Goal: Task Accomplishment & Management: Complete application form

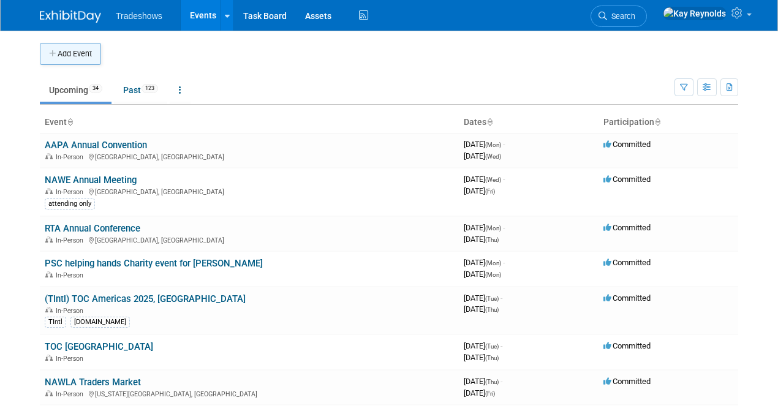
click at [67, 50] on button "Add Event" at bounding box center [70, 54] width 61 height 22
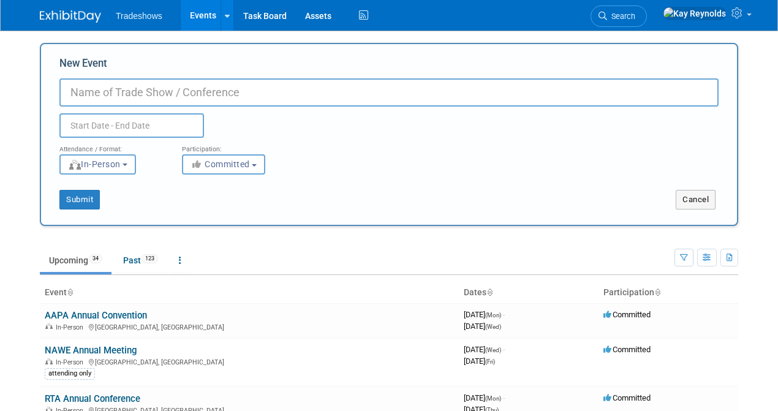
click at [83, 97] on input "New Event" at bounding box center [388, 92] width 659 height 28
click at [345, 94] on input "[US_STATE] Concrete Association" at bounding box center [388, 92] width 659 height 28
type input "[US_STATE] Concrete Association Concrete Pipe and Precast Day"
click at [99, 129] on input "text" at bounding box center [131, 125] width 145 height 24
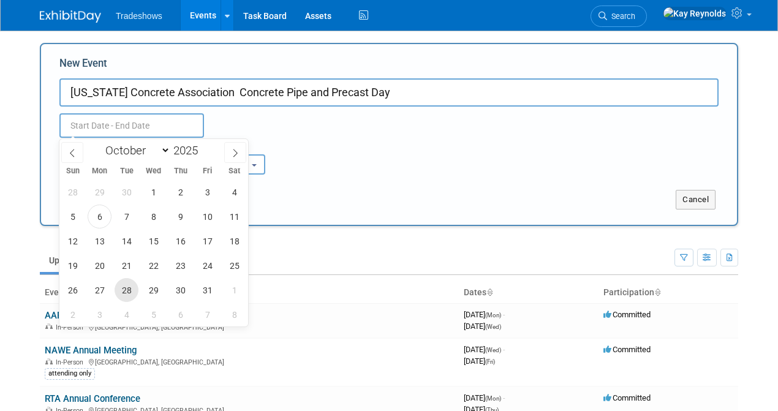
click at [120, 287] on span "28" at bounding box center [127, 290] width 24 height 24
type input "[DATE] to [DATE]"
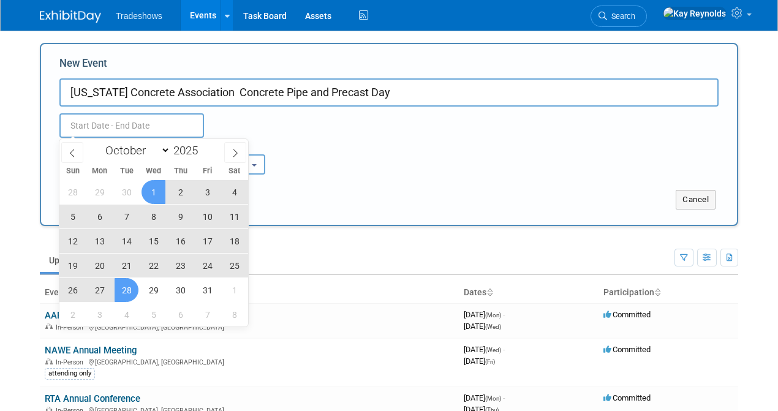
type input "[DATE] to [DATE]"
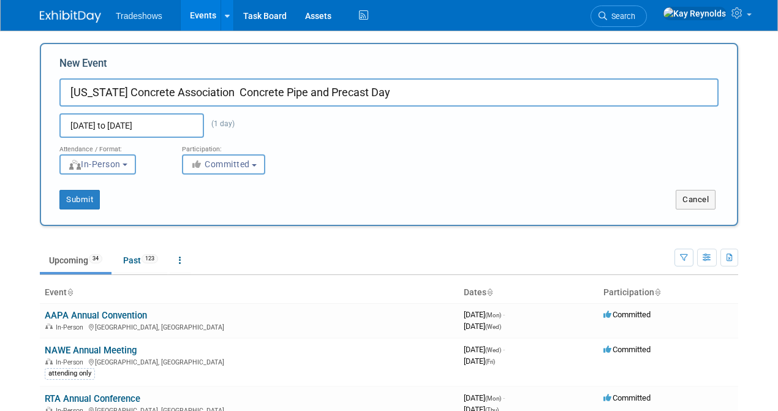
drag, startPoint x: 442, startPoint y: 141, endPoint x: 344, endPoint y: 169, distance: 102.5
click at [438, 147] on div "Attendance / Format: <img src="[URL][DOMAIN_NAME]" style="width: 19px; margin-t…" at bounding box center [388, 156] width 677 height 37
click at [80, 199] on button "Submit" at bounding box center [79, 200] width 40 height 20
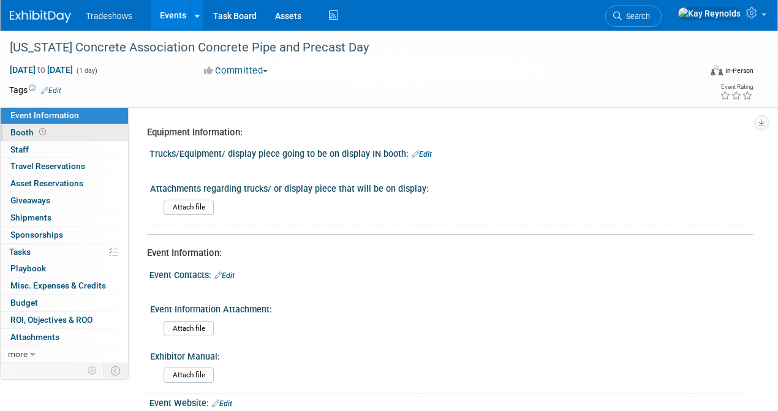
click at [51, 130] on link "Booth" at bounding box center [64, 132] width 127 height 17
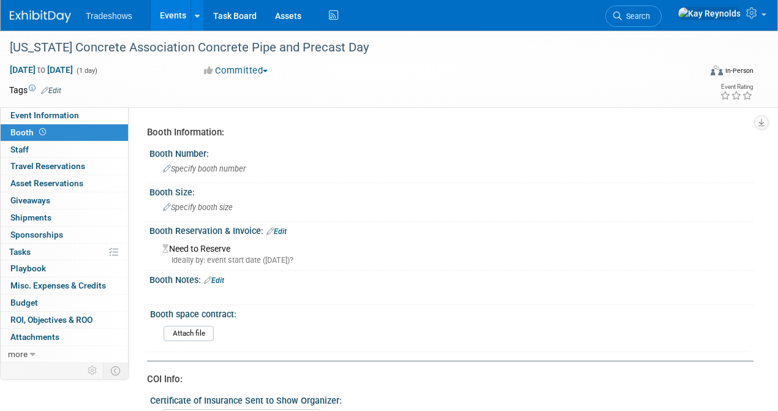
click at [192, 250] on div "Need to Reserve Ideally by: event start date ([DATE])?" at bounding box center [451, 252] width 585 height 26
click at [287, 227] on link "Edit" at bounding box center [276, 231] width 20 height 9
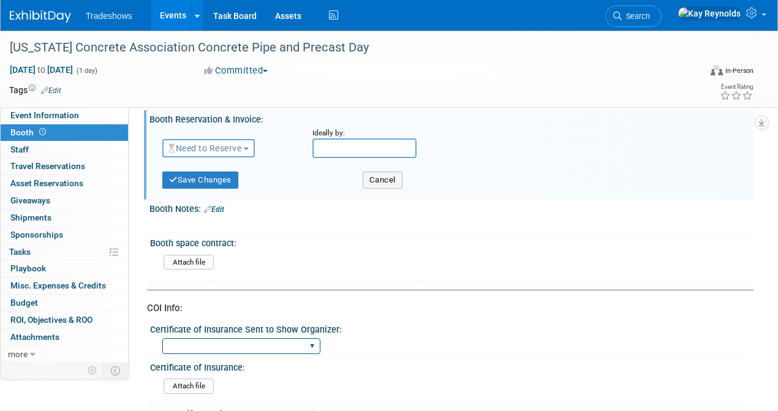
scroll to position [122, 0]
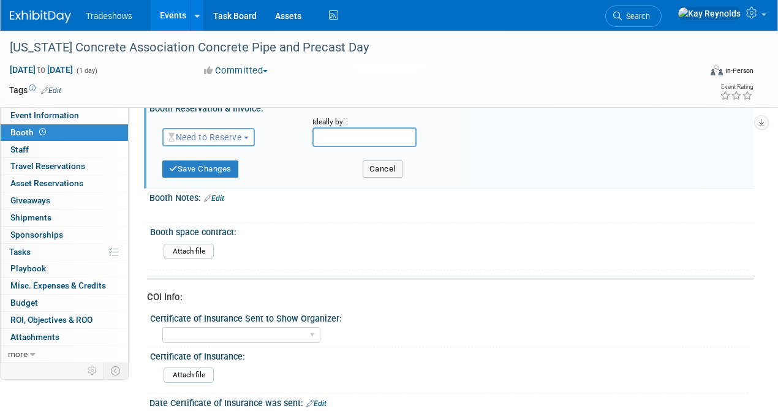
click at [206, 141] on button "Need to Reserve" at bounding box center [208, 137] width 92 height 18
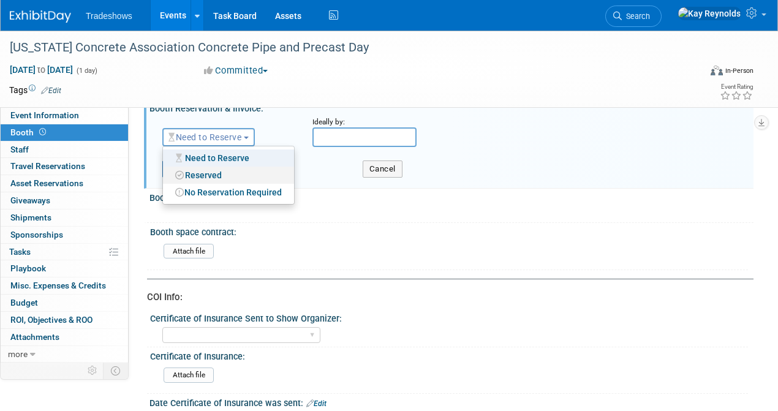
click at [198, 174] on link "Reserved" at bounding box center [228, 175] width 131 height 17
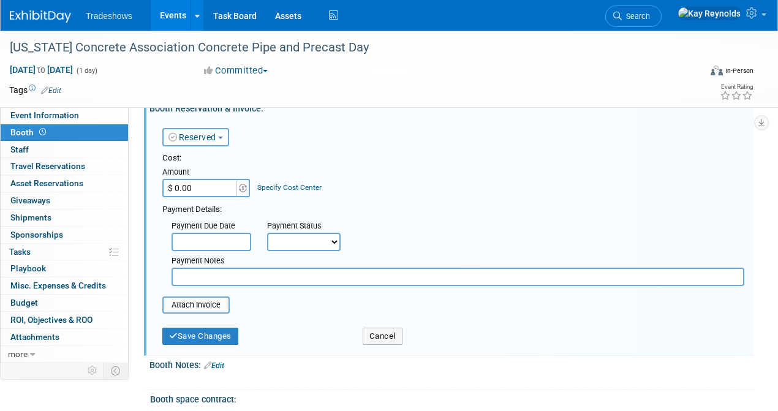
click at [189, 274] on input "text" at bounding box center [457, 277] width 573 height 18
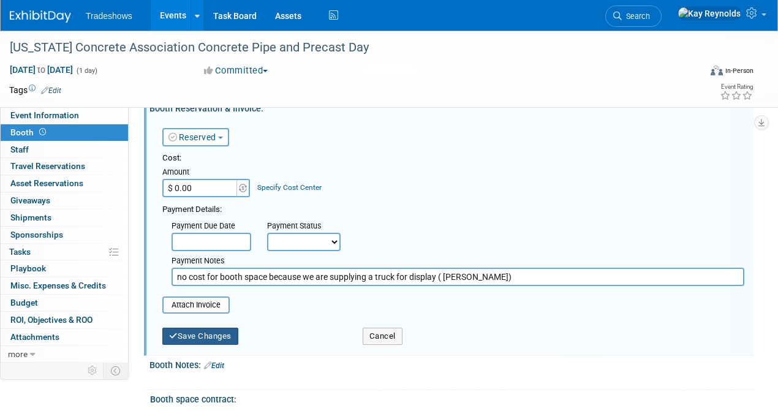
type input "no cost for booth space because we are supplying a truck for display ( Per Pete…"
click at [184, 332] on button "Save Changes" at bounding box center [200, 336] width 76 height 17
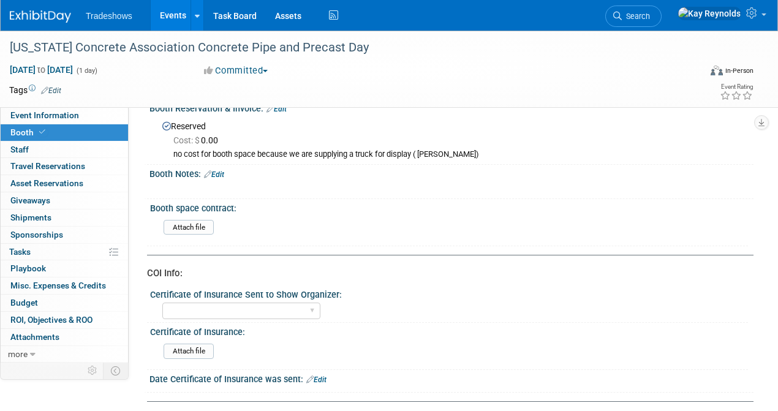
scroll to position [0, 0]
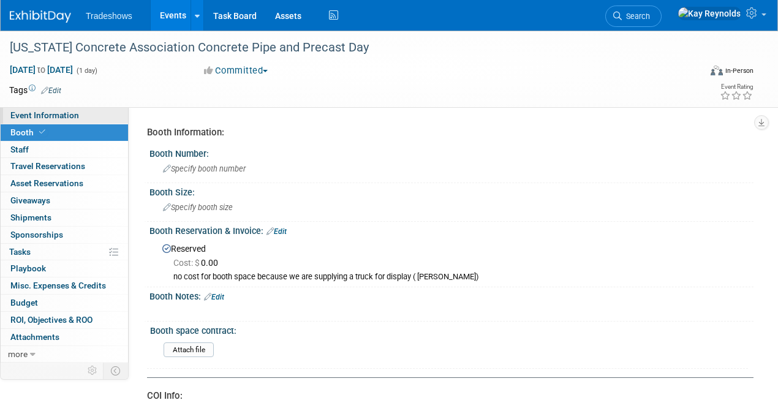
click at [51, 115] on span "Event Information" at bounding box center [44, 115] width 69 height 10
